Goal: Information Seeking & Learning: Understand process/instructions

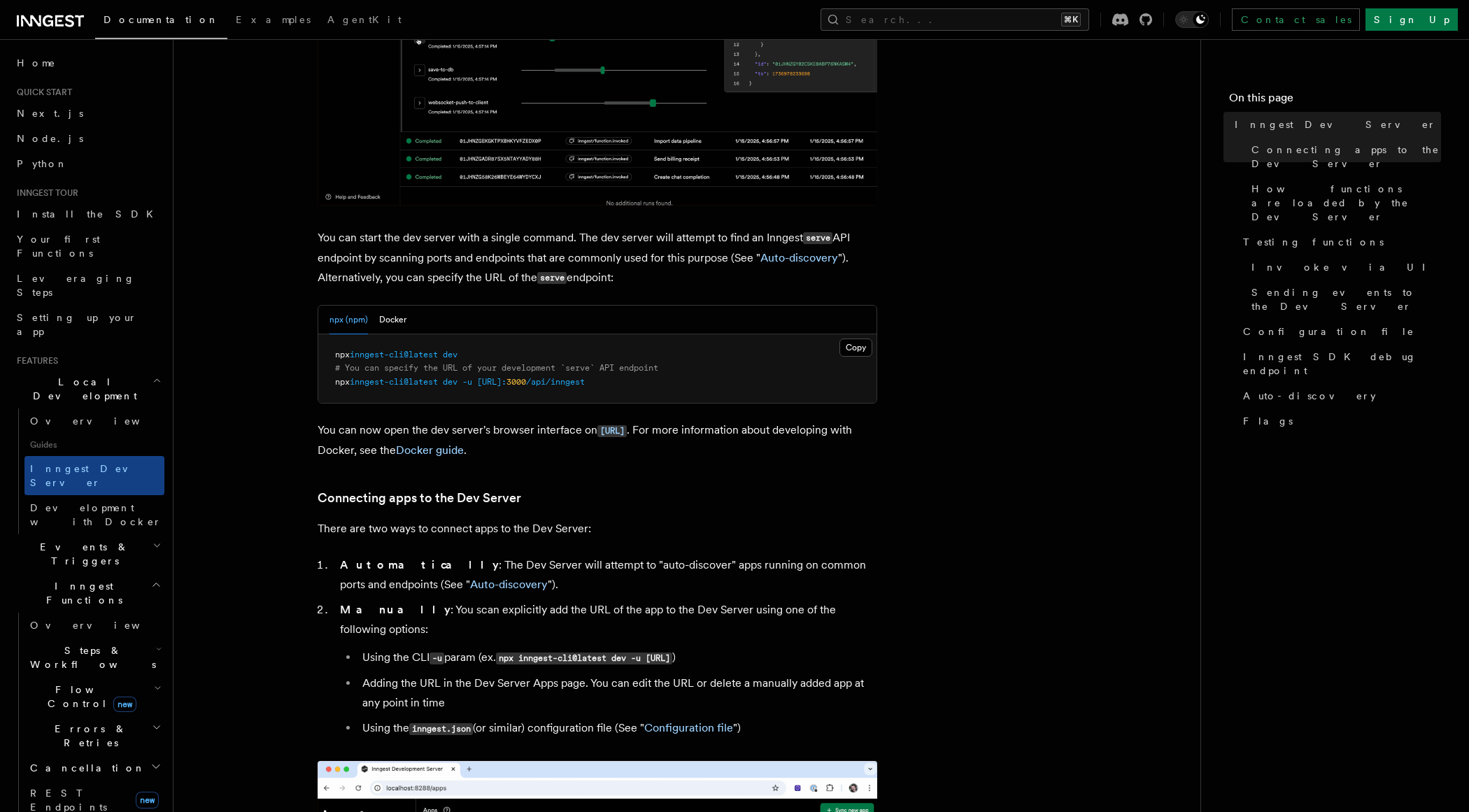
scroll to position [424, 0]
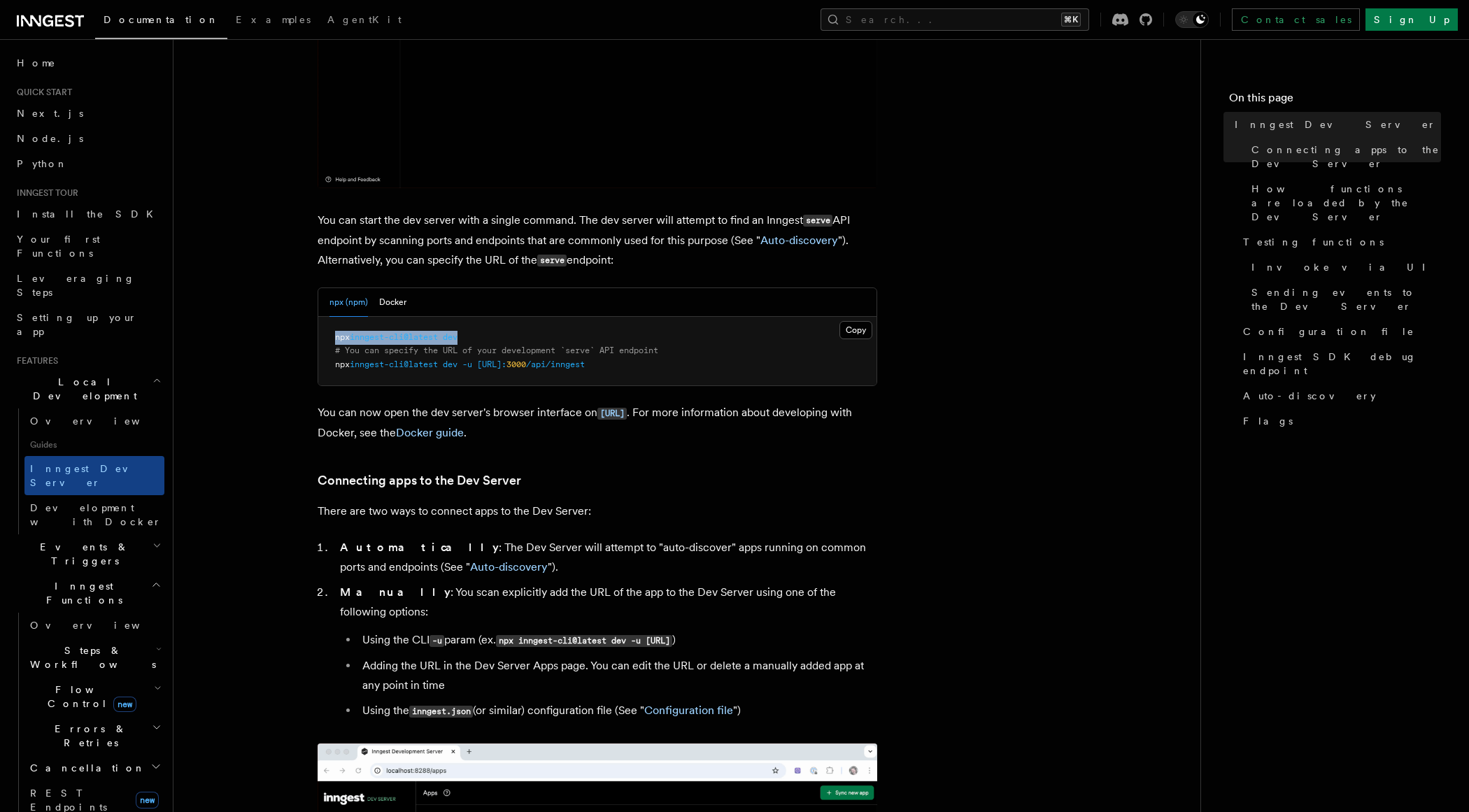
drag, startPoint x: 471, startPoint y: 337, endPoint x: 319, endPoint y: 338, distance: 152.0
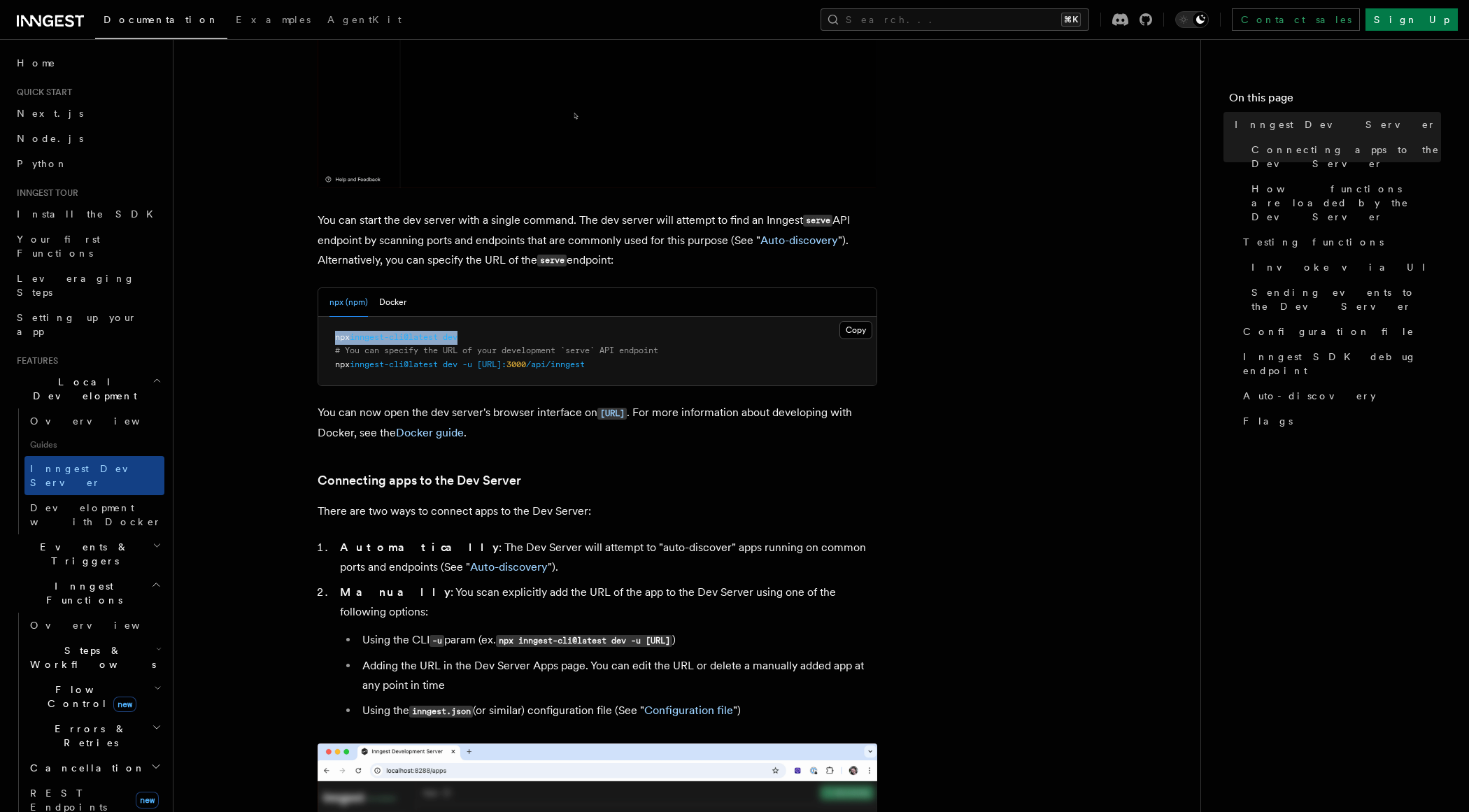
click at [319, 338] on pre "npx inngest-cli@latest dev # You can specify the URL of your development `serve…" at bounding box center [598, 351] width 558 height 70
copy span "npx inngest-cli@latest dev"
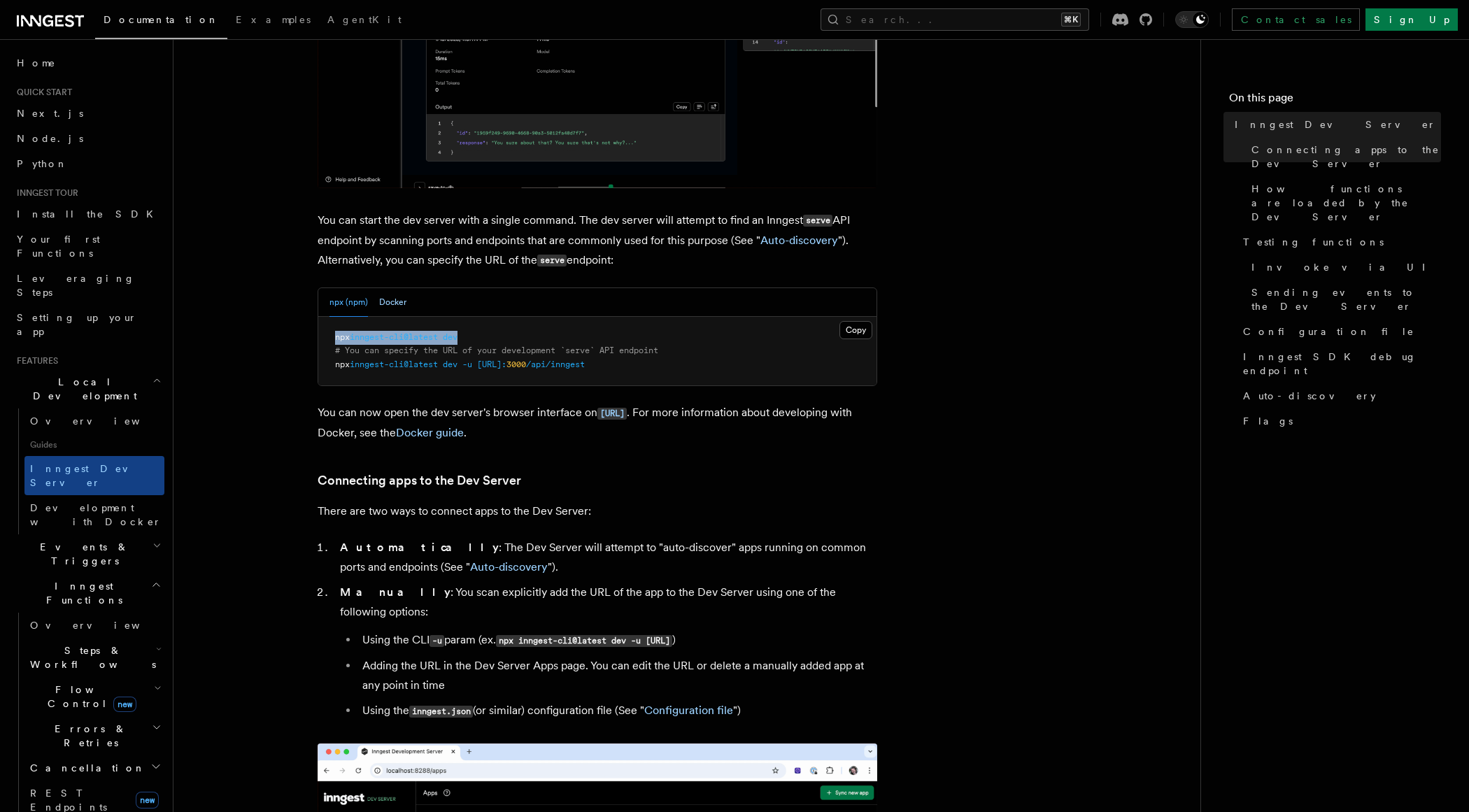
click at [400, 298] on button "Docker" at bounding box center [392, 303] width 28 height 28
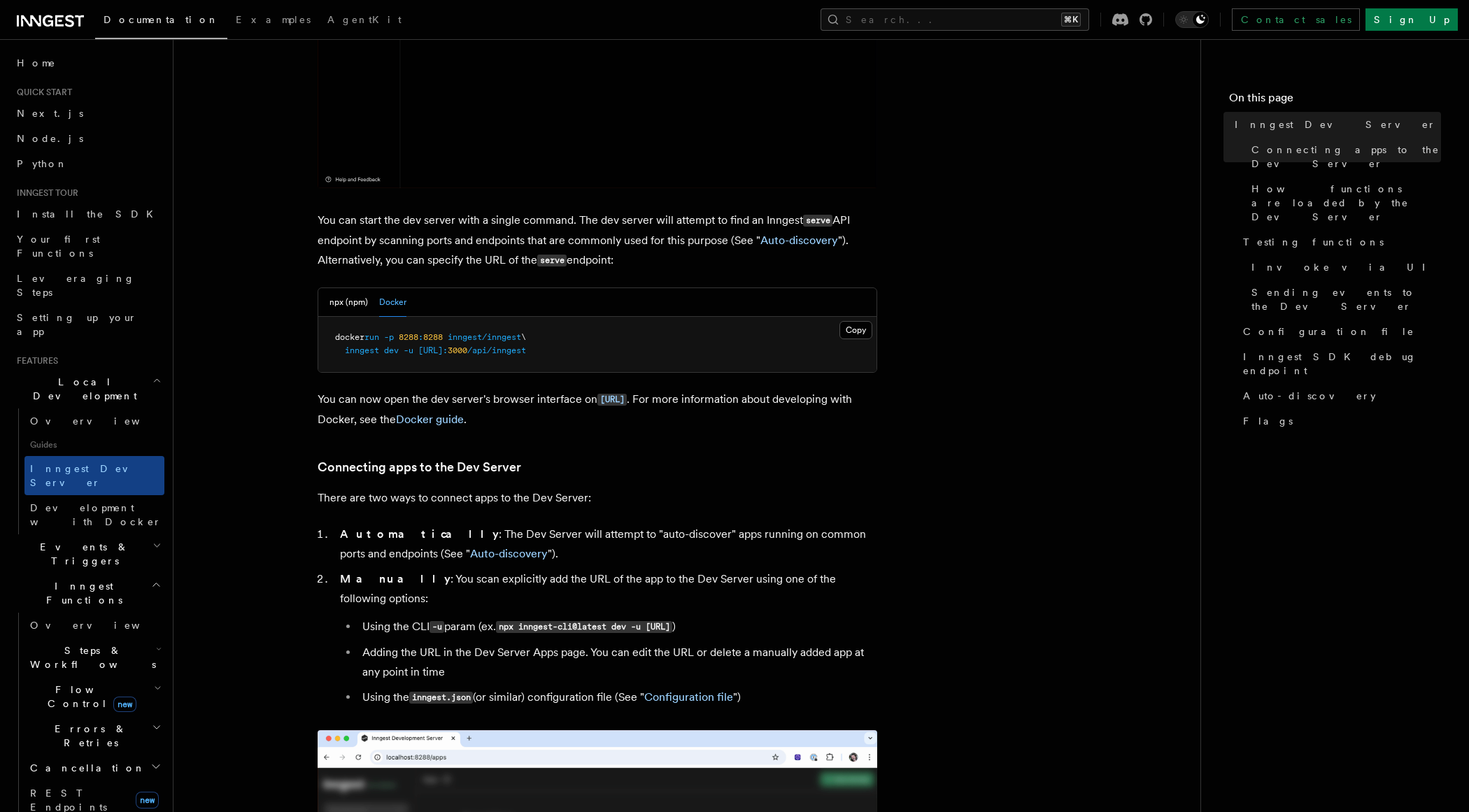
click at [368, 308] on div "npx (npm) Docker" at bounding box center [368, 303] width 77 height 28
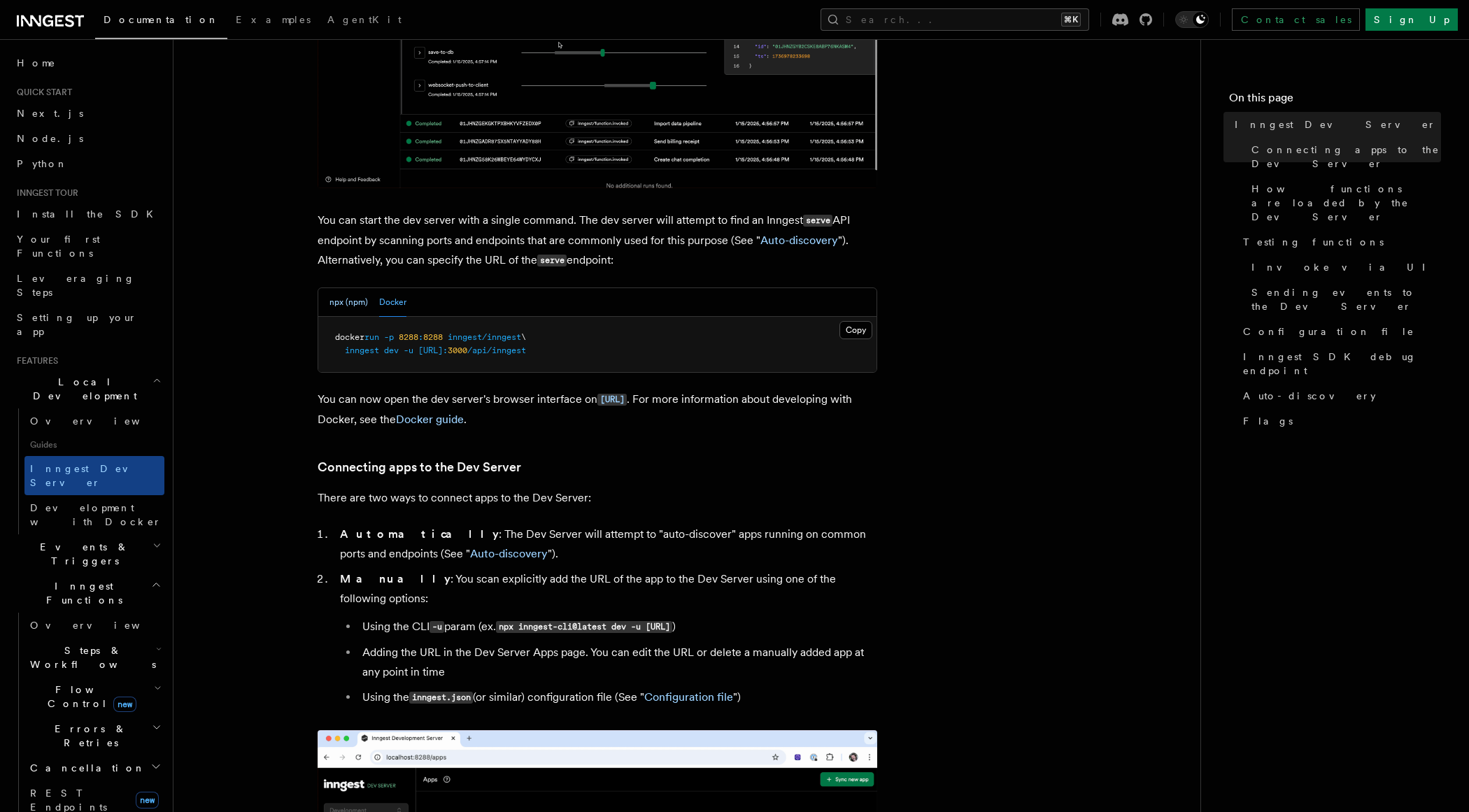
click at [357, 307] on button "npx (npm)" at bounding box center [349, 303] width 39 height 28
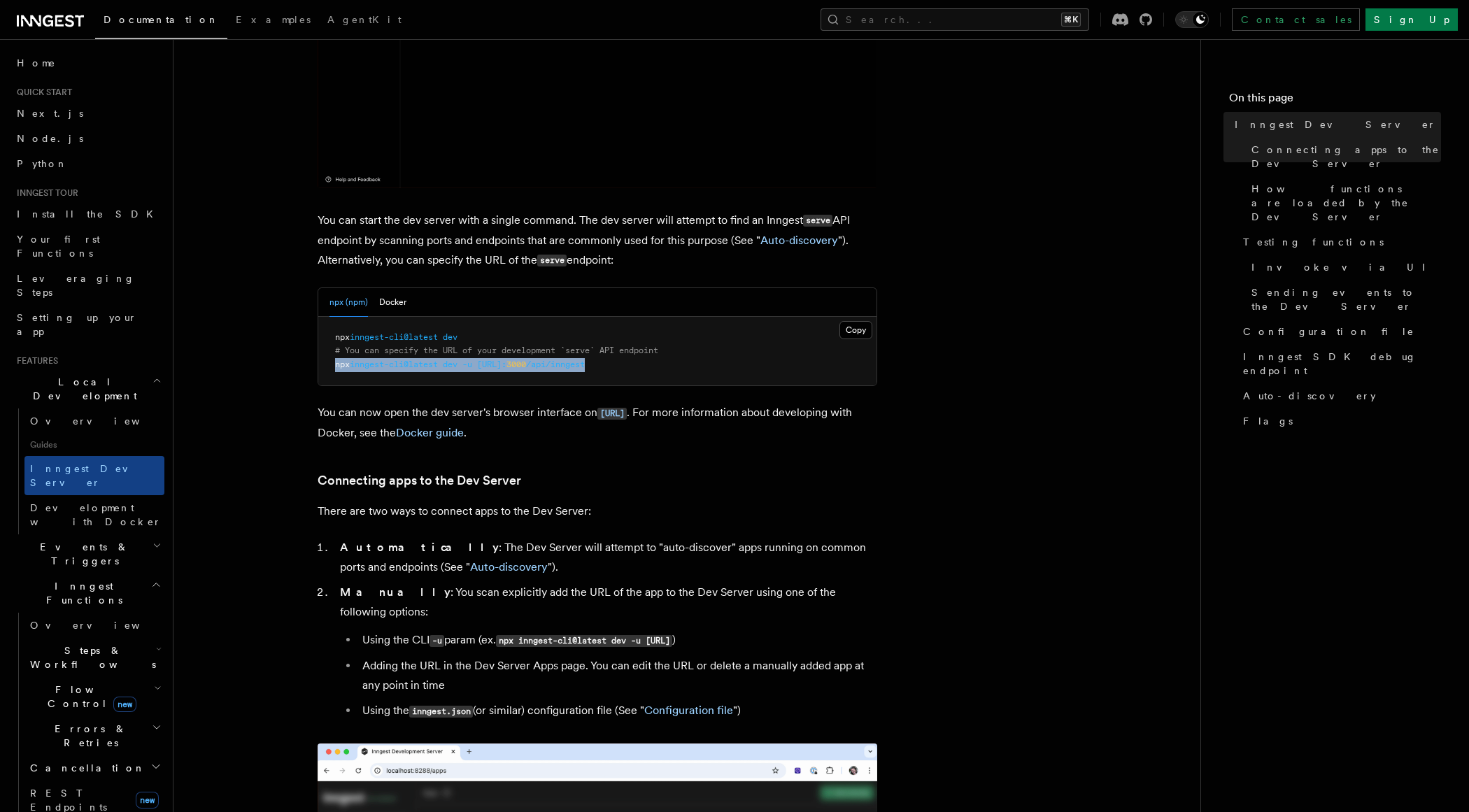
drag, startPoint x: 670, startPoint y: 368, endPoint x: 321, endPoint y: 366, distance: 349.0
click at [321, 365] on pre "npx inngest-cli@latest dev # You can specify the URL of your development `serve…" at bounding box center [598, 351] width 558 height 70
copy span "npx inngest-cli@latest dev -u [URL]: 3000 /api/inngest"
